Goal: Task Accomplishment & Management: Use online tool/utility

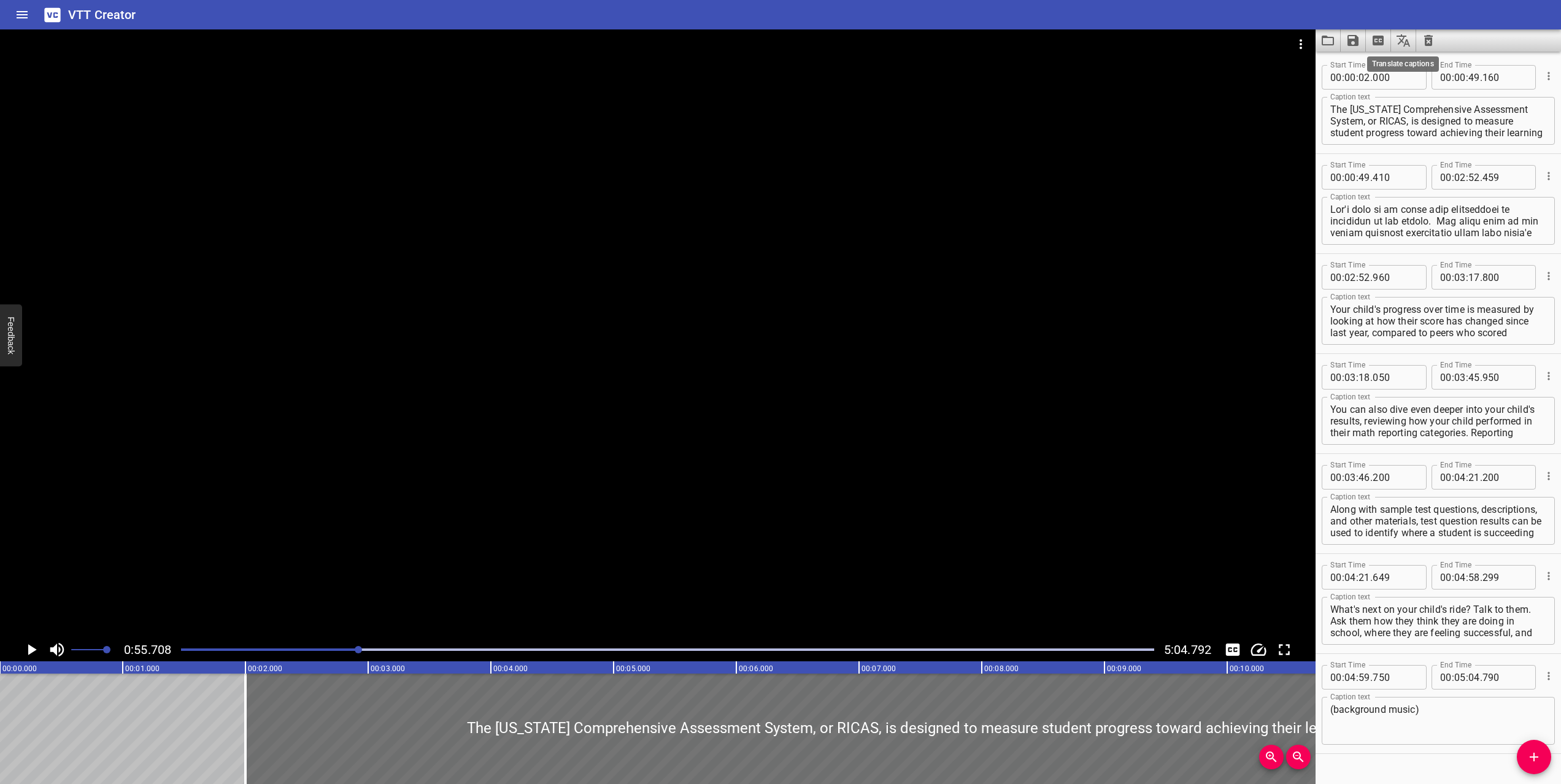
scroll to position [26, 0]
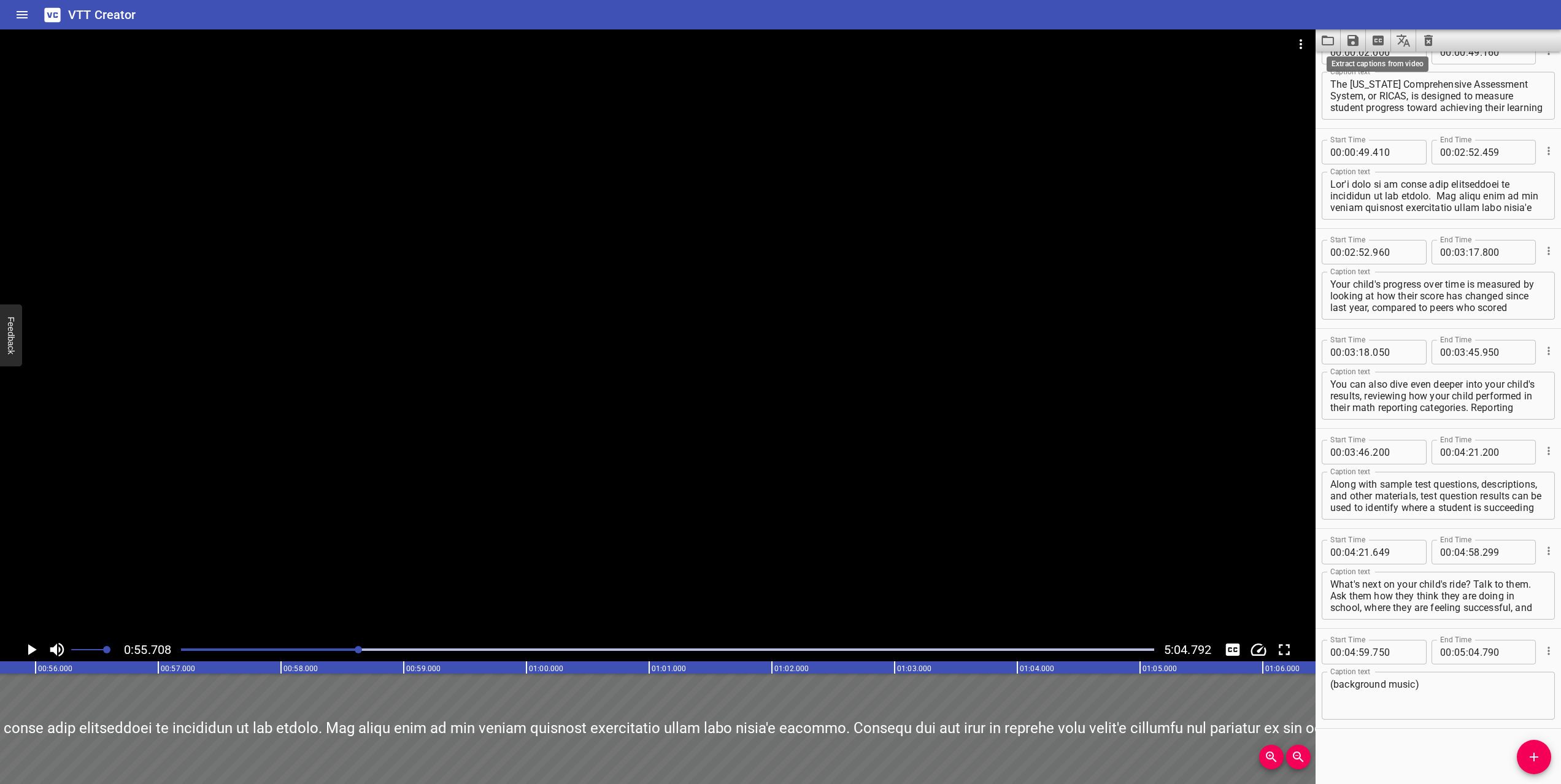
click at [1380, 40] on icon "Extract captions from video" at bounding box center [1378, 41] width 11 height 10
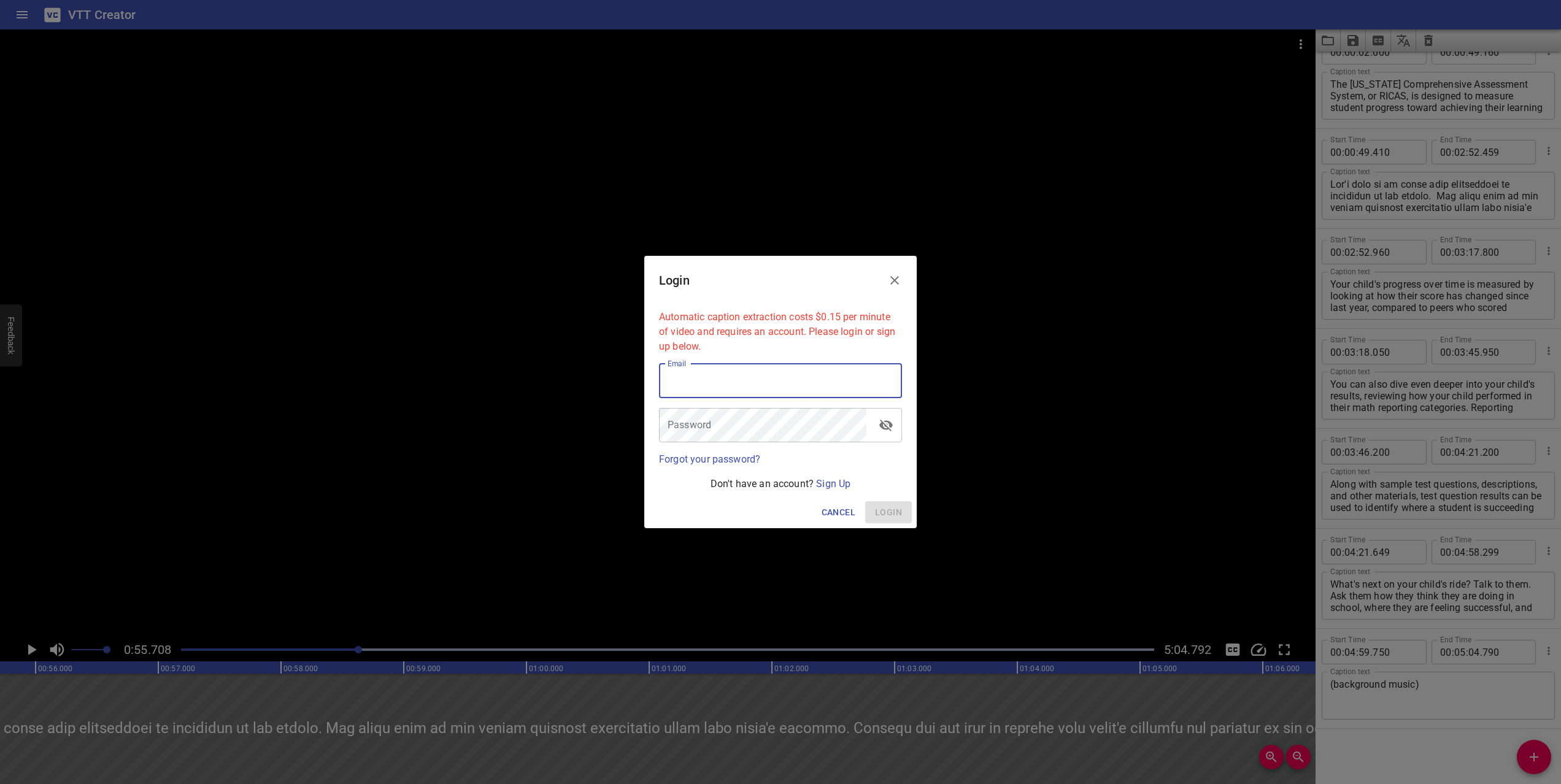
click at [743, 378] on input "email" at bounding box center [780, 381] width 243 height 34
type input "[PERSON_NAME][EMAIL_ADDRESS][DOMAIN_NAME]"
click at [842, 488] on link "Sign Up" at bounding box center [833, 484] width 34 height 12
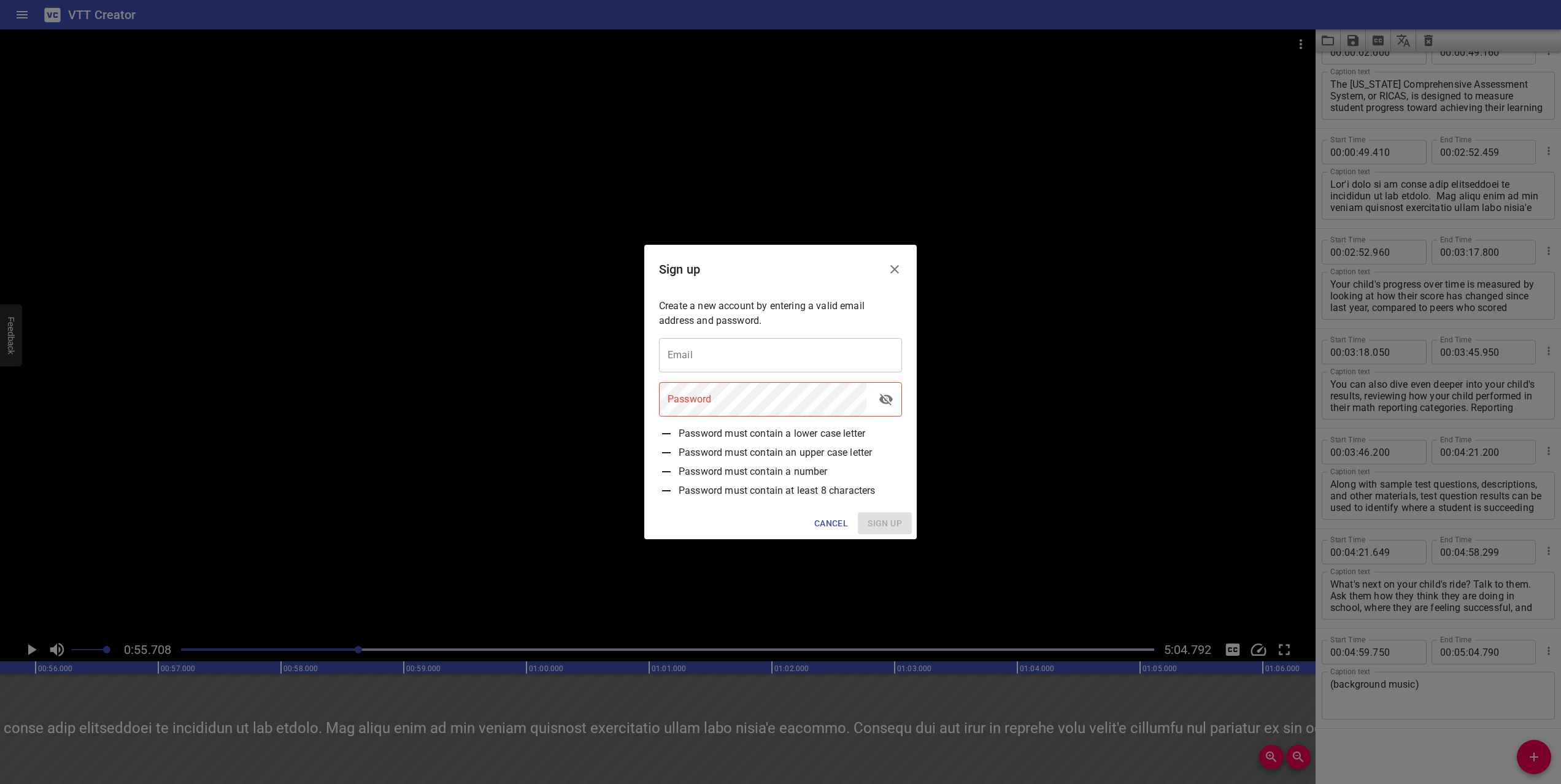
click at [747, 366] on input "email" at bounding box center [780, 355] width 243 height 34
type input "[PERSON_NAME][EMAIL_ADDRESS][PERSON_NAME][DOMAIN_NAME]"
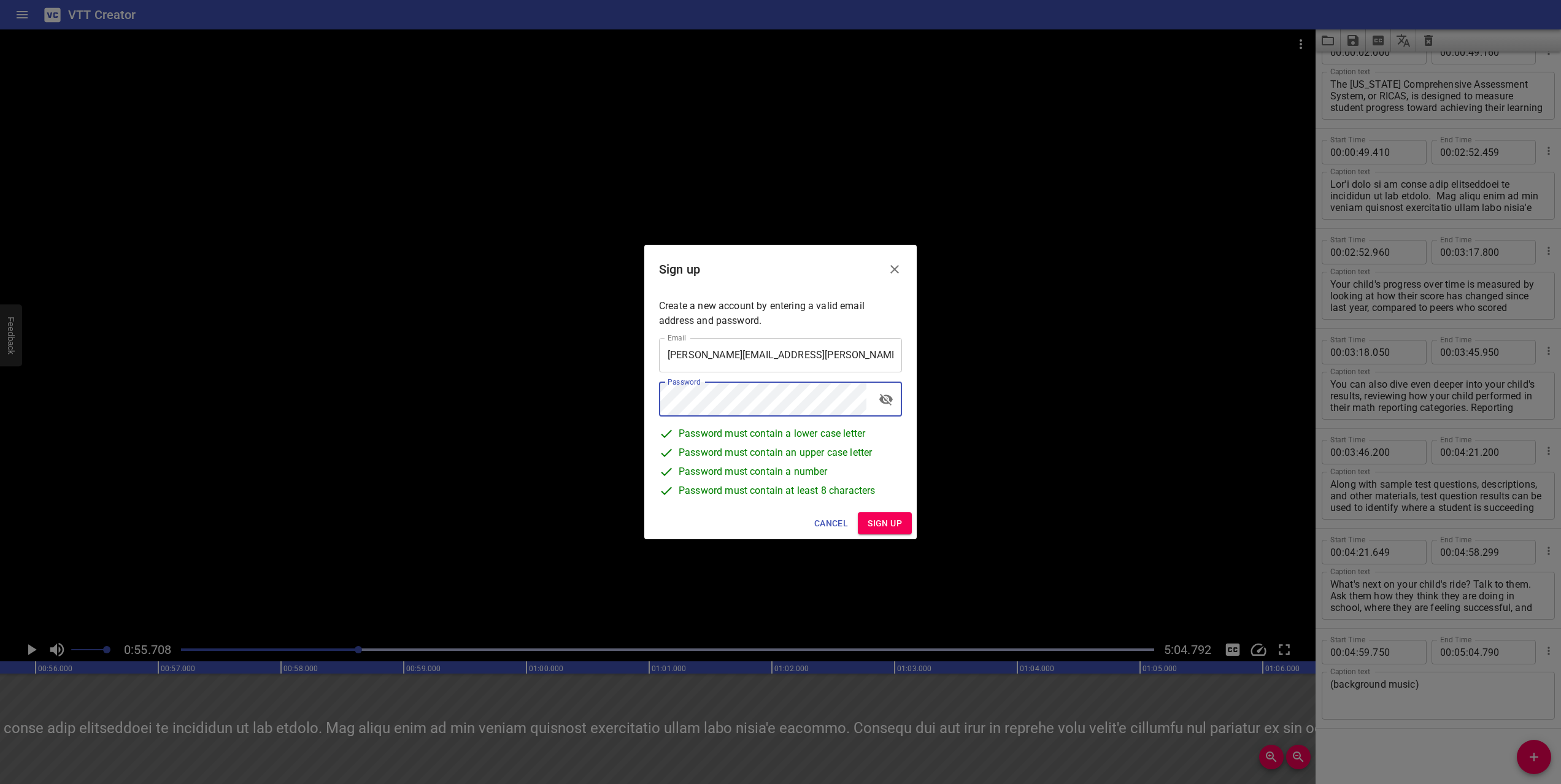
click at [893, 520] on span "Sign up" at bounding box center [885, 523] width 34 height 15
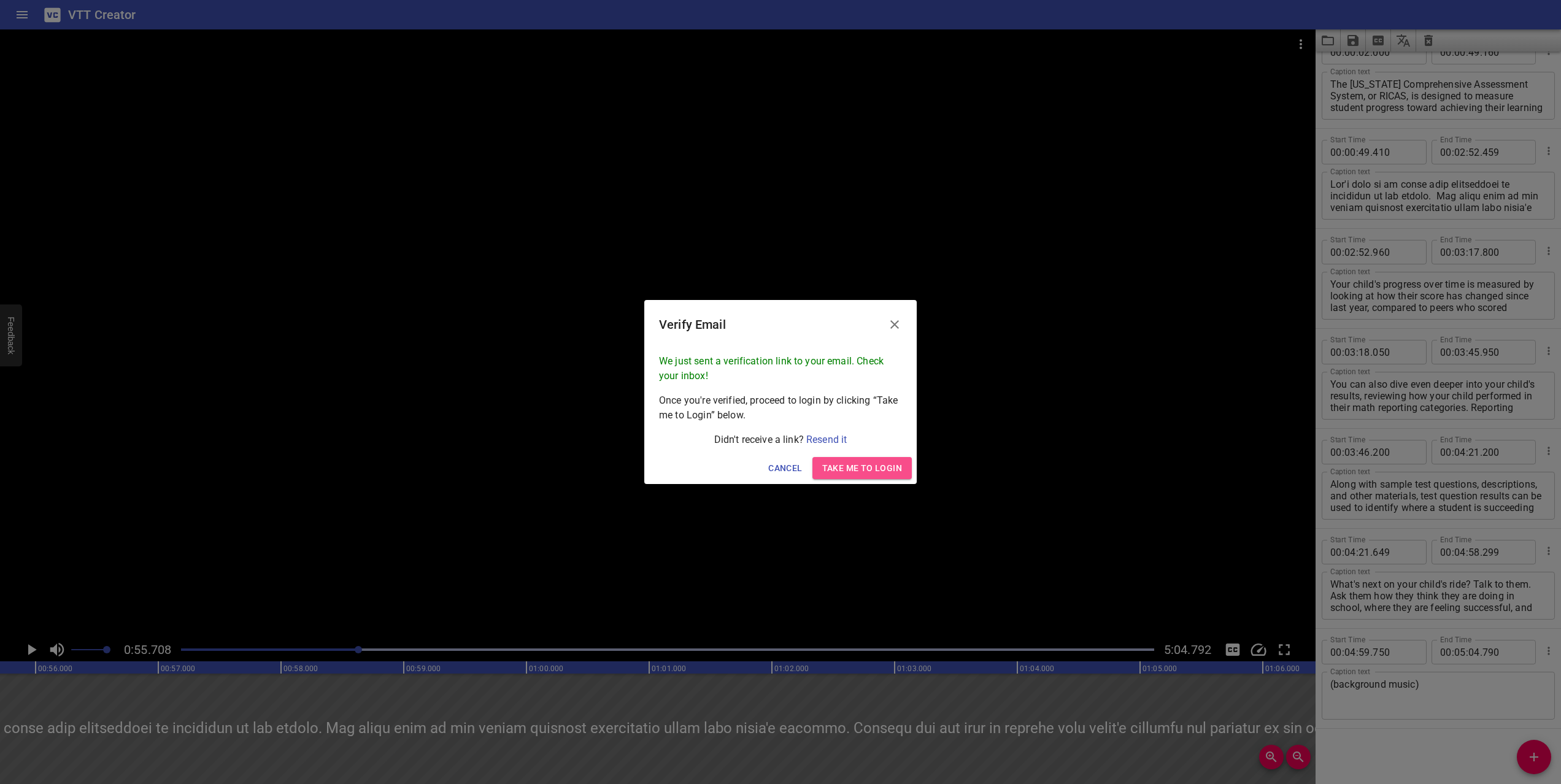
click at [871, 464] on span "Take me to Login" at bounding box center [863, 469] width 80 height 15
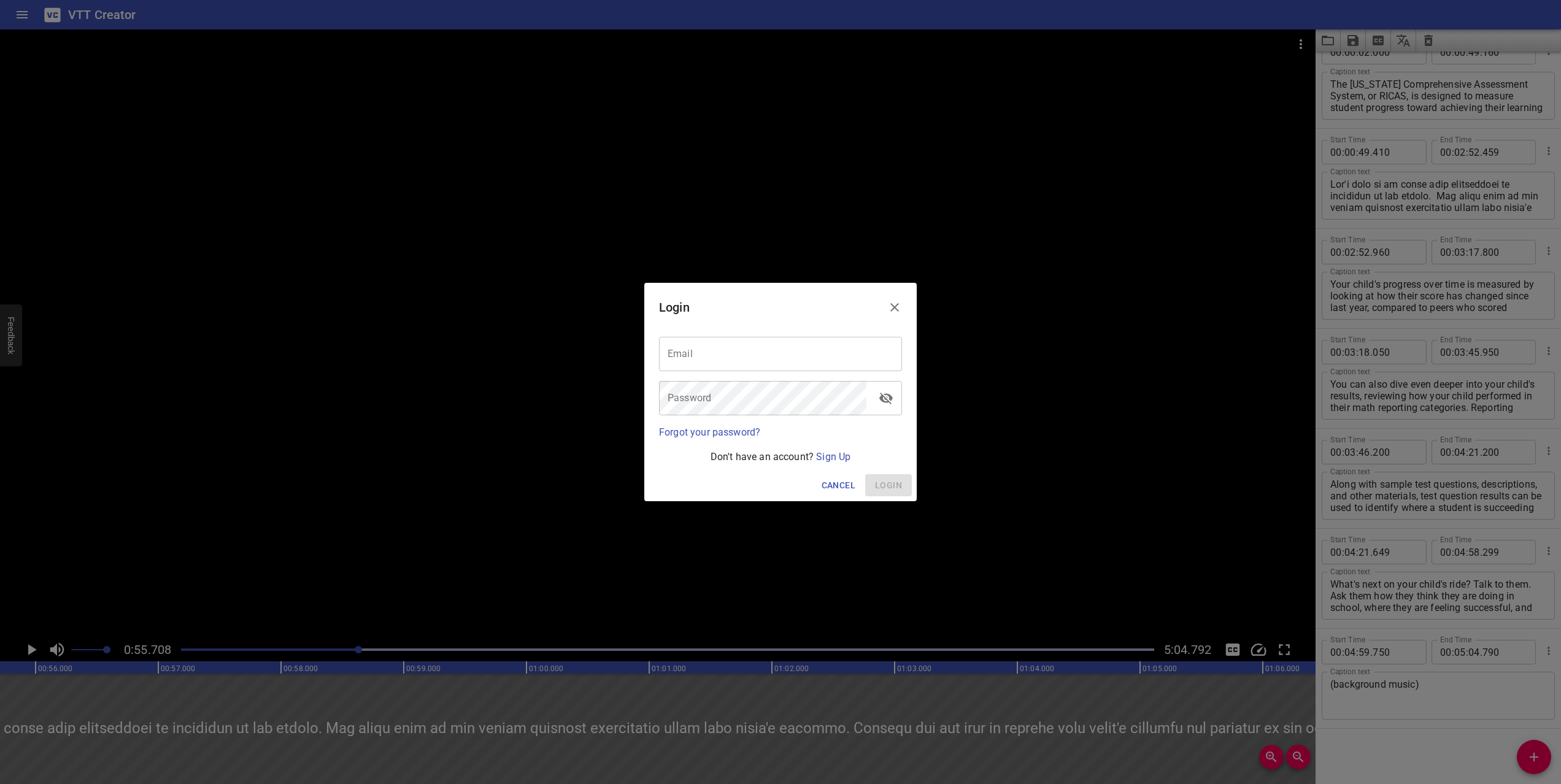
click at [778, 353] on input "email" at bounding box center [780, 354] width 243 height 34
click at [834, 461] on link "Sign Up" at bounding box center [833, 457] width 34 height 12
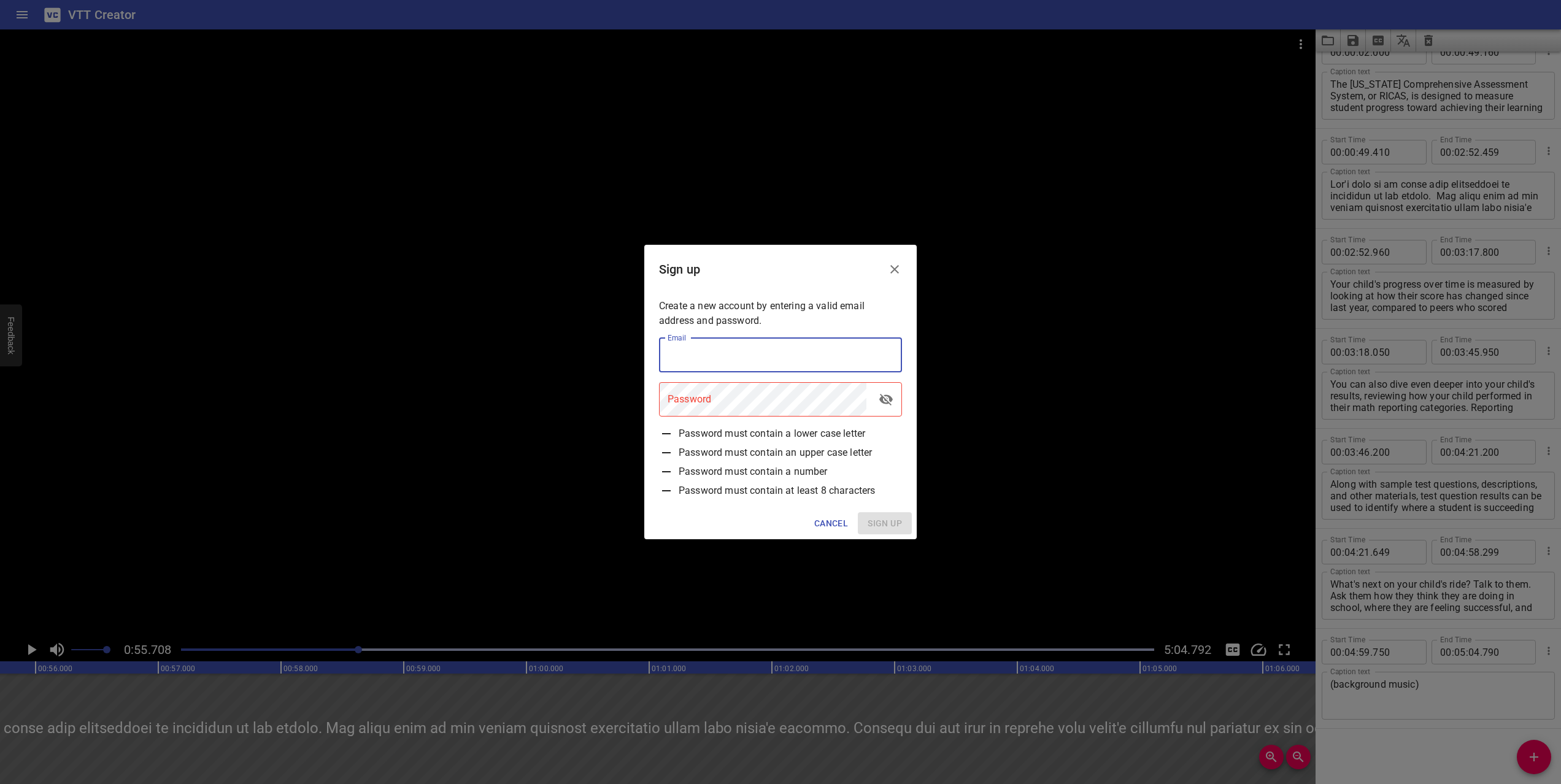
click at [715, 356] on input "email" at bounding box center [780, 355] width 243 height 34
click at [738, 349] on input "email" at bounding box center [780, 355] width 243 height 34
type input "[PERSON_NAME][EMAIL_ADDRESS][DOMAIN_NAME]"
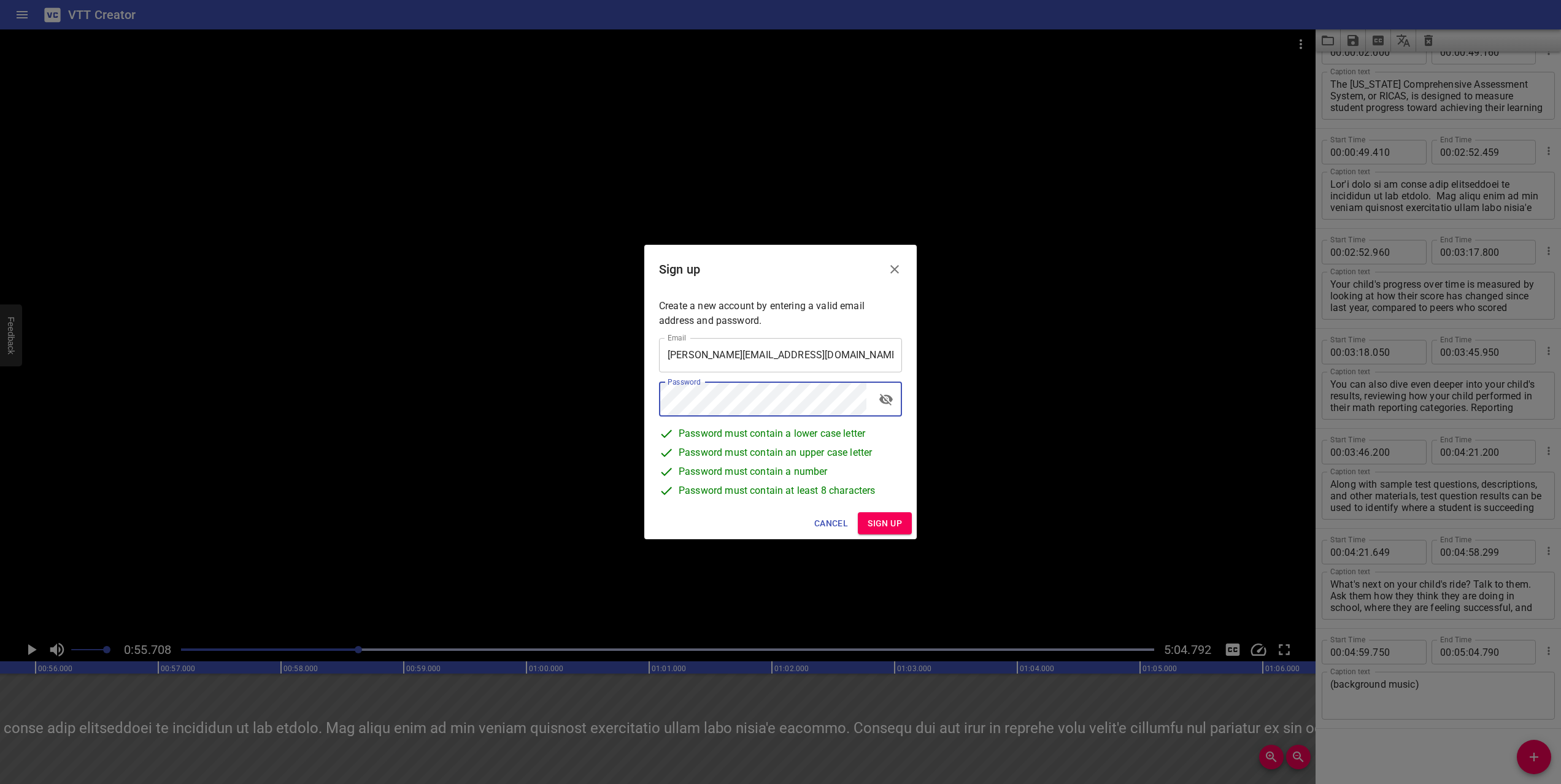
click at [880, 526] on span "Sign up" at bounding box center [885, 523] width 34 height 15
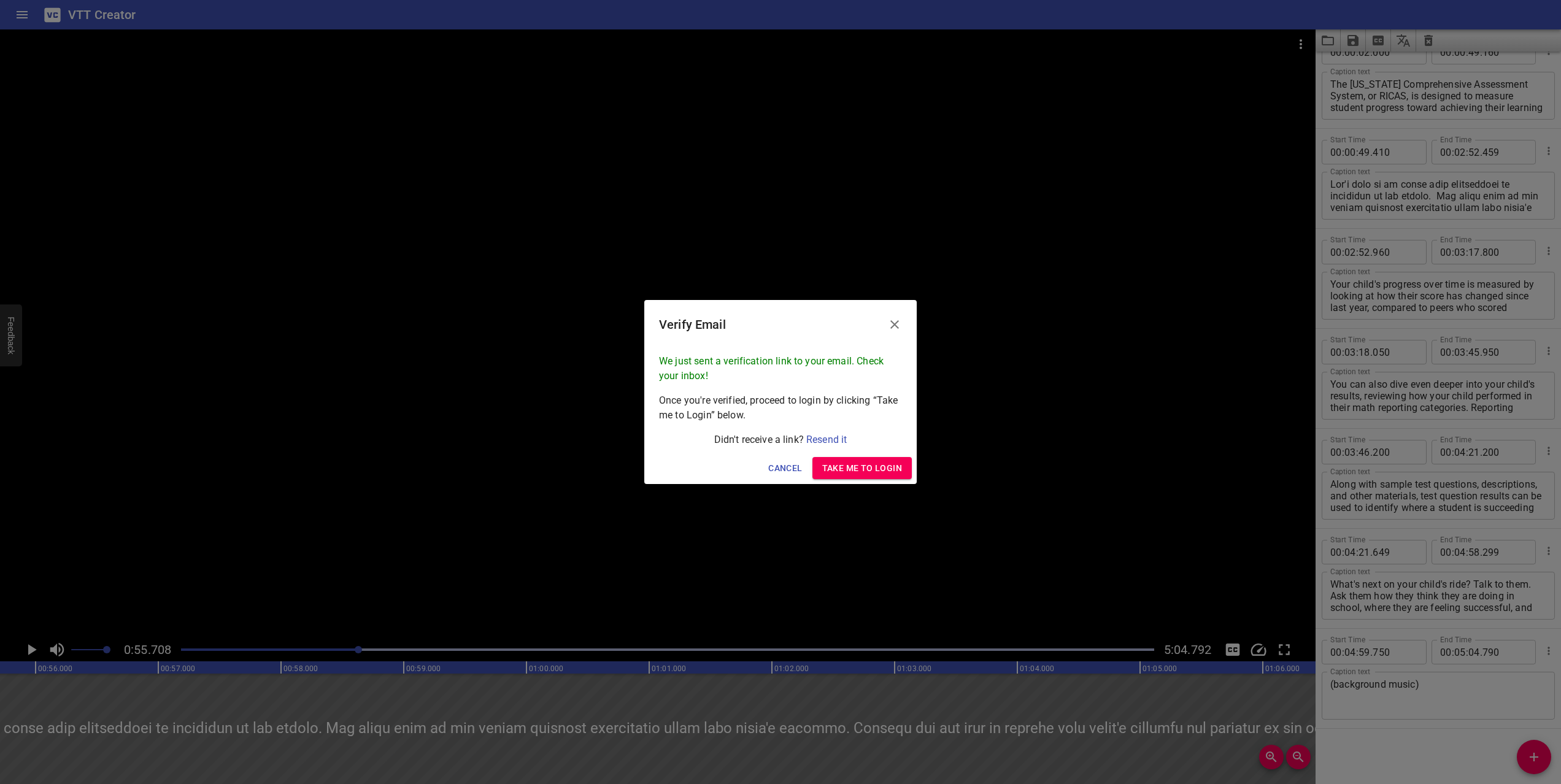
click at [859, 461] on span "Take me to Login" at bounding box center [863, 469] width 80 height 15
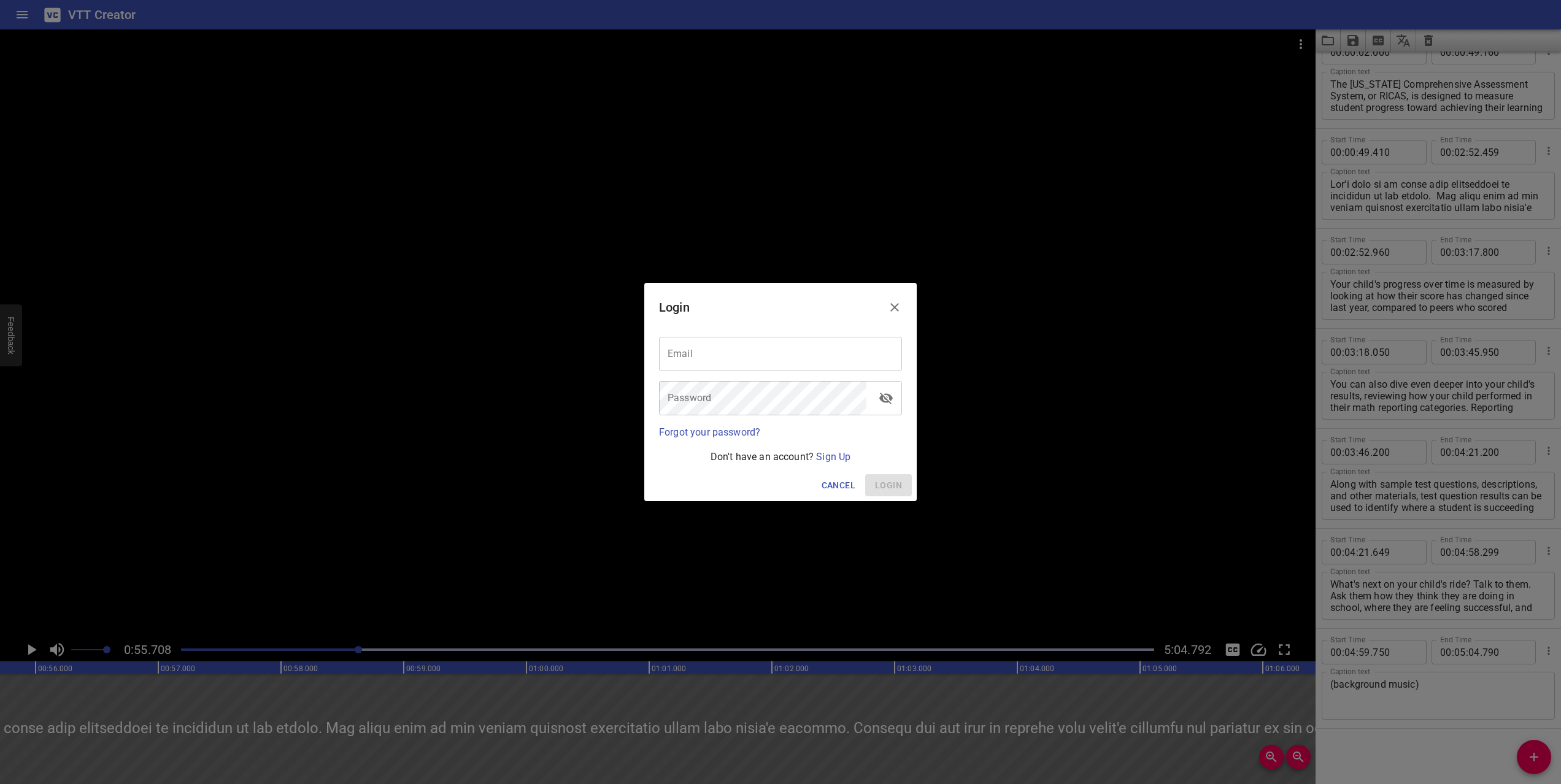
click at [777, 361] on input "email" at bounding box center [780, 354] width 243 height 34
type input "[PERSON_NAME][EMAIL_ADDRESS][DOMAIN_NAME]"
click at [891, 480] on span "Login" at bounding box center [888, 486] width 27 height 15
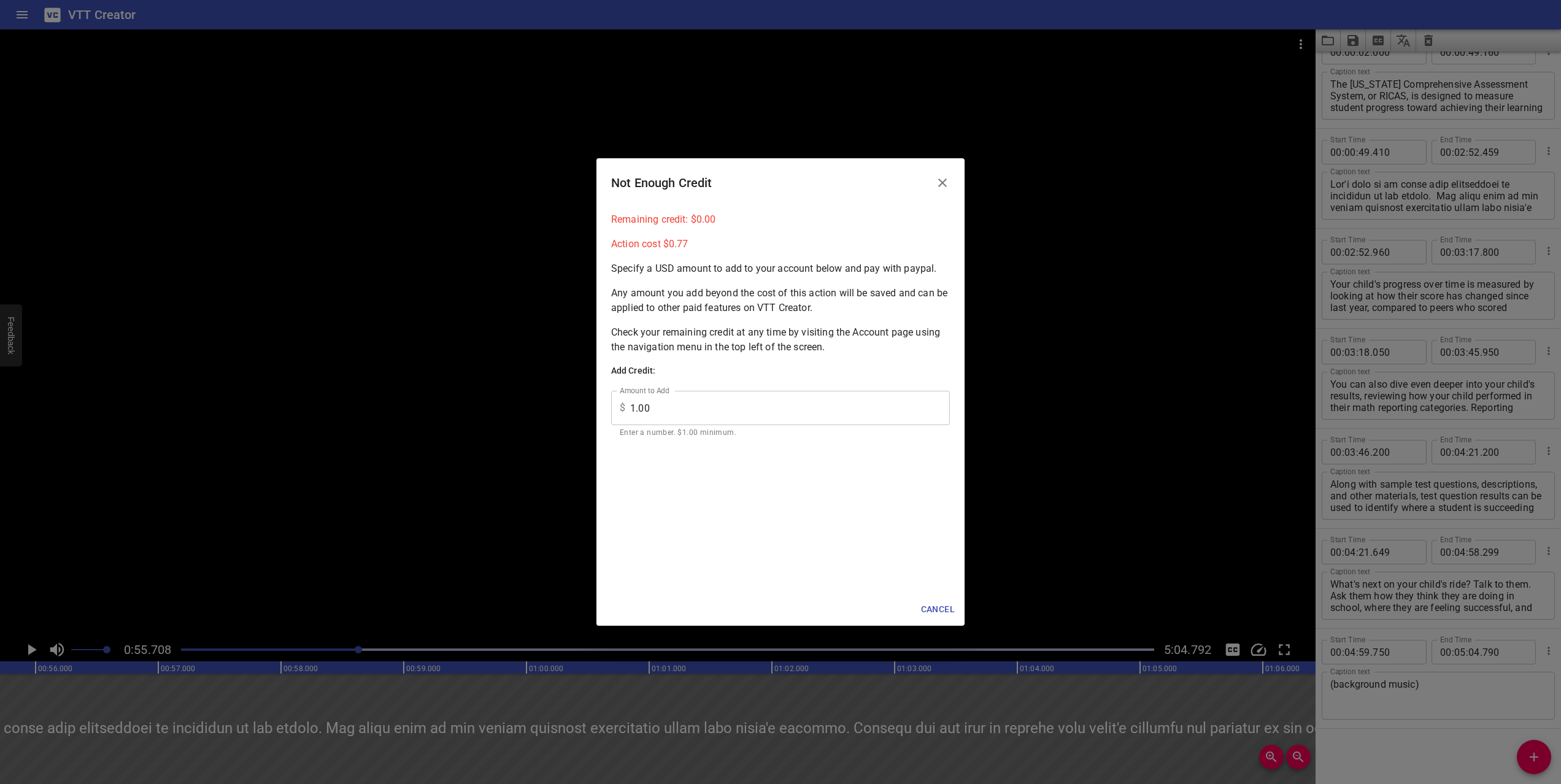
click at [702, 218] on p "Remaining credit: $ 0.00" at bounding box center [780, 219] width 338 height 14
click at [702, 285] on div "Remaining credit: $ 0.00 Action cost $ 0.77 Specify a USD amount to add to your…" at bounding box center [781, 400] width 368 height 386
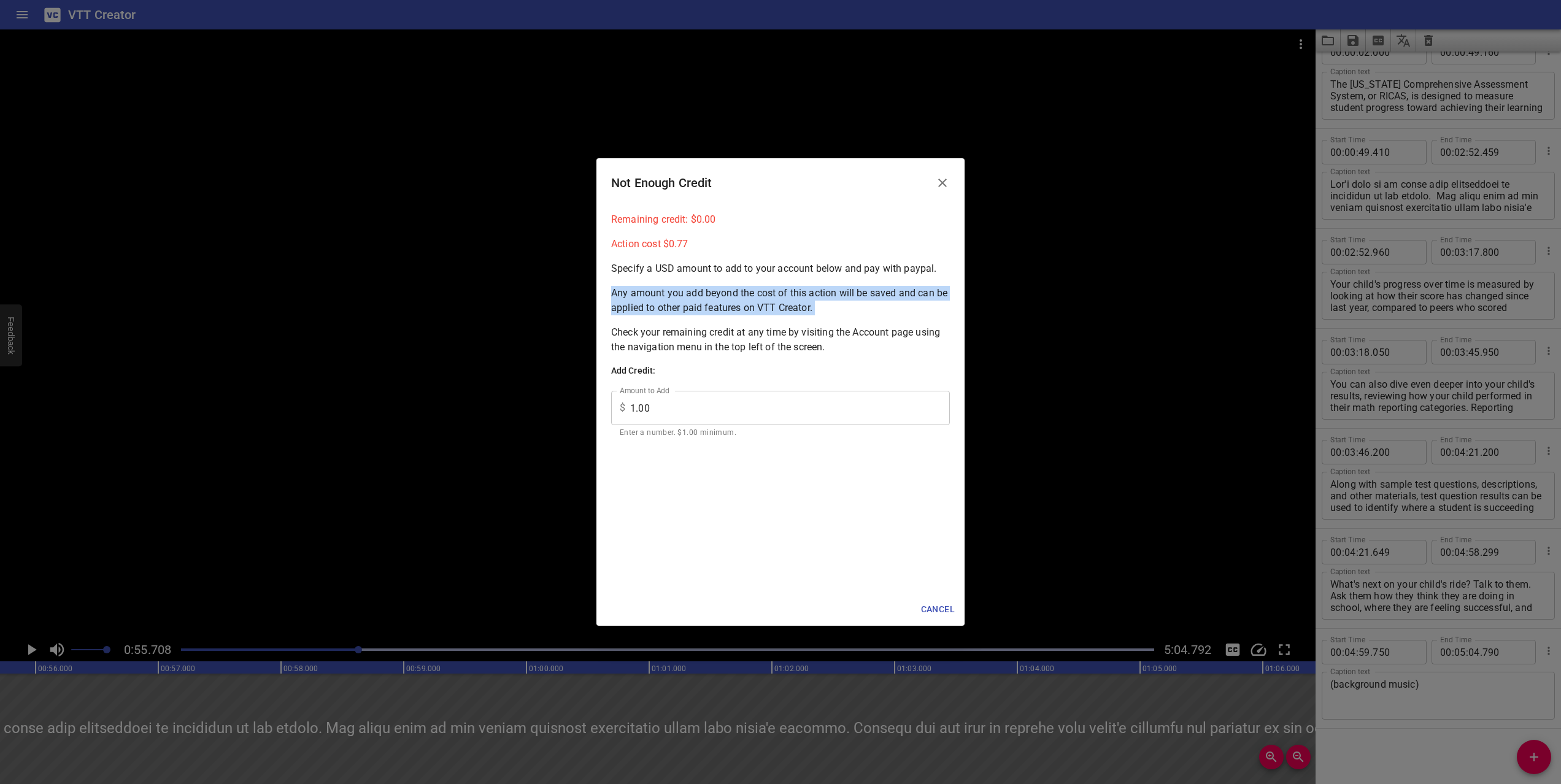
click at [702, 285] on div "Remaining credit: $ 0.00 Action cost $ 0.77 Specify a USD amount to add to your…" at bounding box center [781, 400] width 368 height 386
click at [685, 246] on p "Action cost $ 0.77" at bounding box center [780, 244] width 338 height 14
click at [941, 178] on icon "Close" at bounding box center [942, 182] width 14 height 14
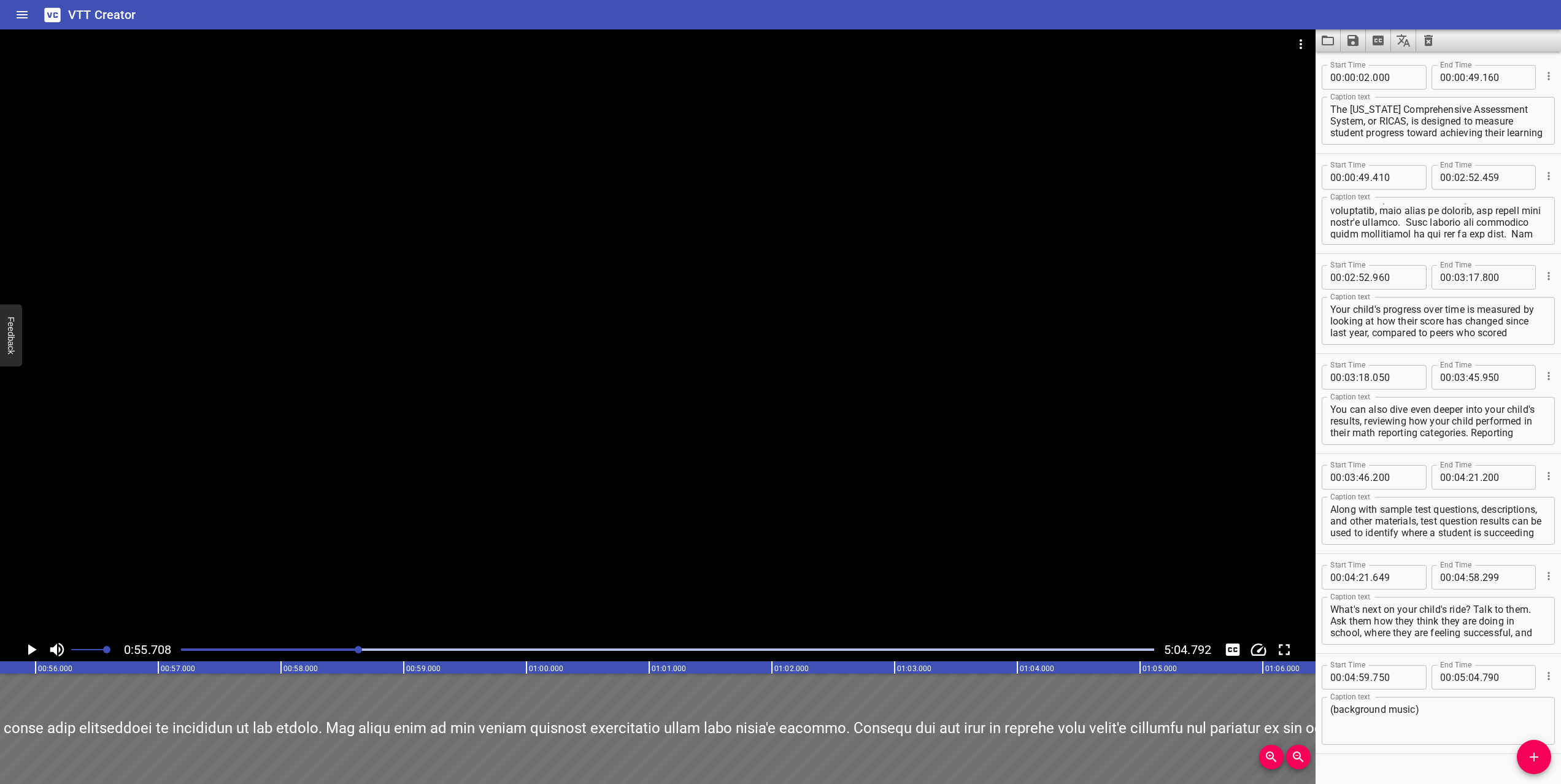
scroll to position [501, 0]
